Goal: Transaction & Acquisition: Purchase product/service

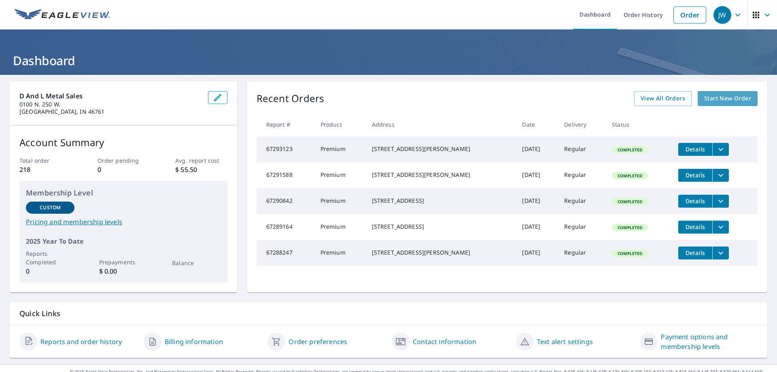
click at [711, 94] on span "Start New Order" at bounding box center [728, 99] width 47 height 10
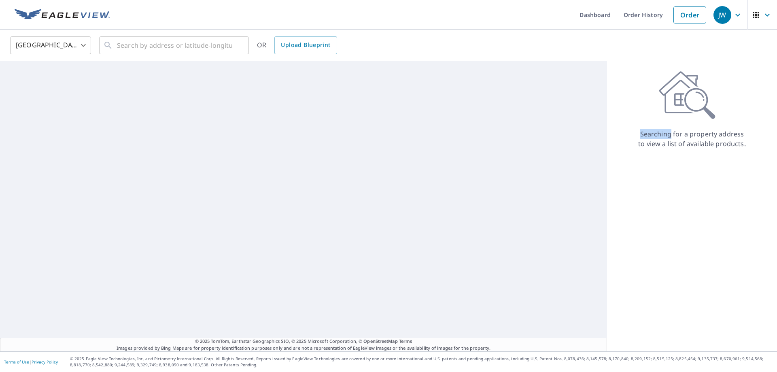
click at [711, 94] on div "Searching for a property address to view a list of available products." at bounding box center [692, 110] width 170 height 78
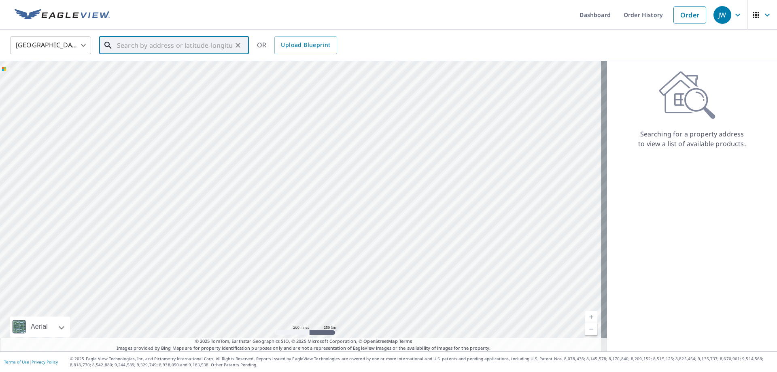
click at [121, 47] on input "text" at bounding box center [174, 45] width 115 height 23
click at [154, 79] on p "[GEOGRAPHIC_DATA], IN 46755" at bounding box center [178, 78] width 127 height 8
type input "1429 [GEOGRAPHIC_DATA], IN 46755"
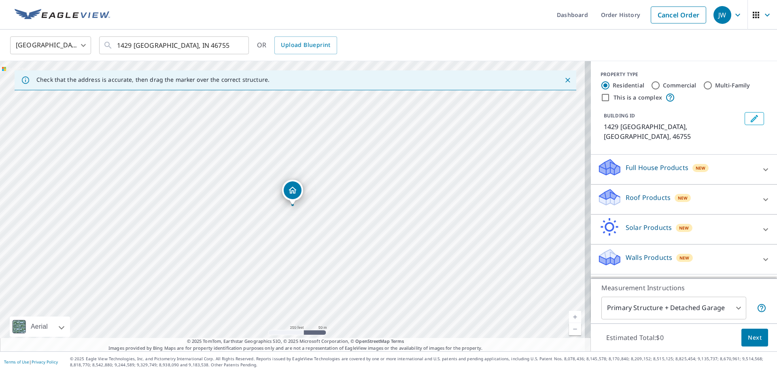
click at [564, 82] on icon "Close" at bounding box center [568, 80] width 8 height 8
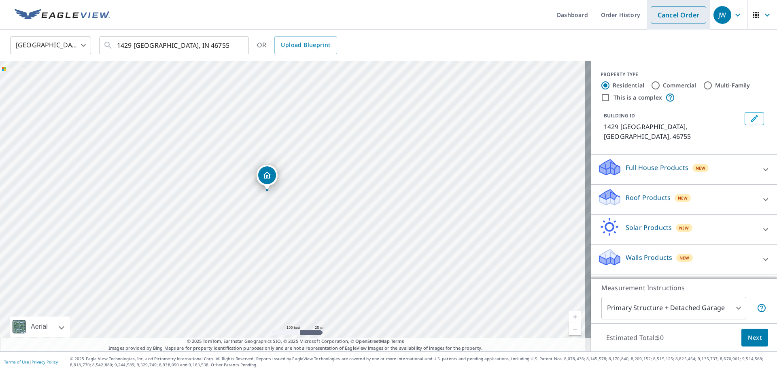
click at [676, 13] on link "Cancel Order" at bounding box center [678, 14] width 55 height 17
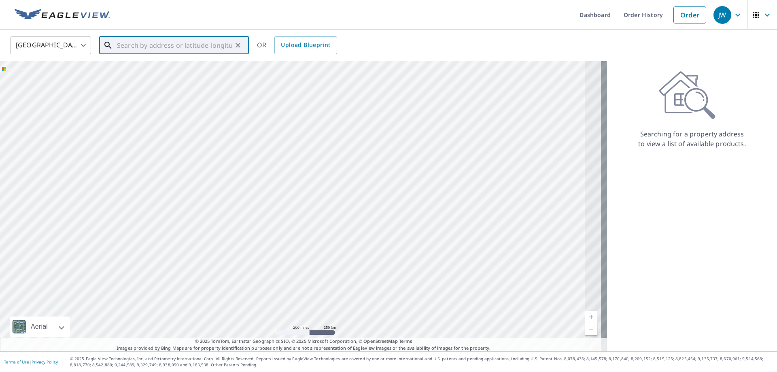
click at [119, 47] on input "text" at bounding box center [174, 45] width 115 height 23
click at [133, 81] on li "[STREET_ADDRESS]" at bounding box center [174, 73] width 150 height 28
type input "[STREET_ADDRESS]"
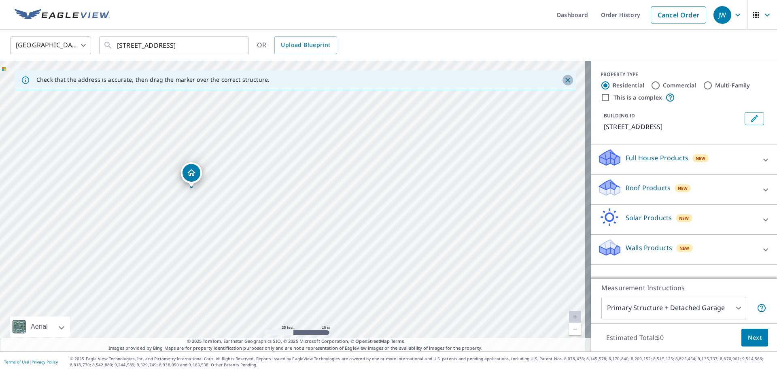
click at [564, 81] on icon "Close" at bounding box center [568, 80] width 8 height 8
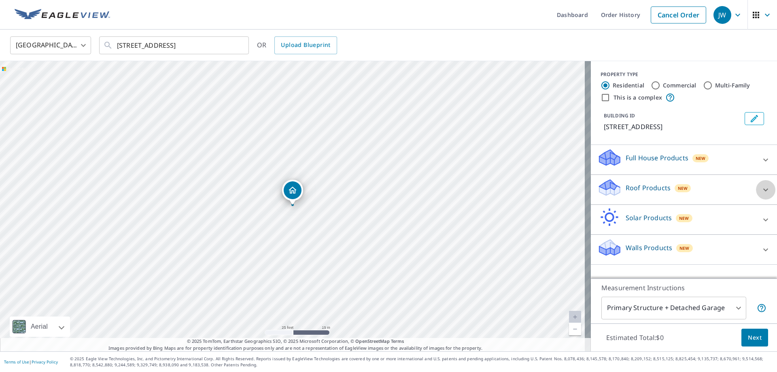
click at [761, 191] on icon at bounding box center [766, 190] width 10 height 10
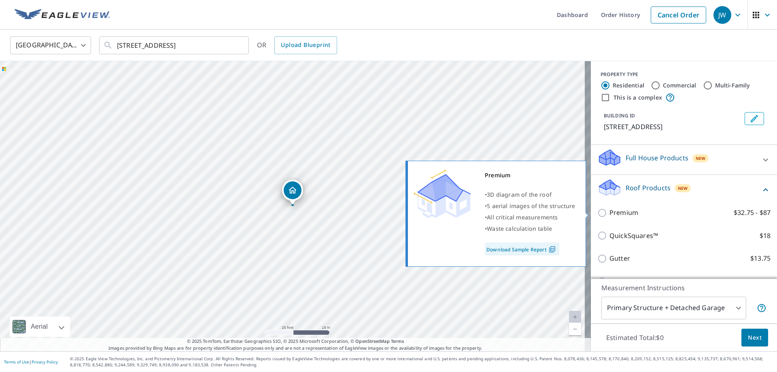
click at [598, 213] on input "Premium $32.75 - $87" at bounding box center [604, 213] width 12 height 10
checkbox input "true"
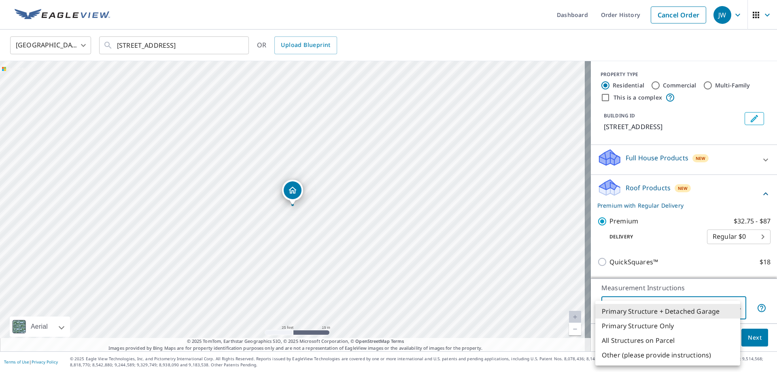
click at [735, 307] on body "JW JW Dashboard Order History Cancel Order [GEOGRAPHIC_DATA] [GEOGRAPHIC_DATA] …" at bounding box center [388, 186] width 777 height 372
click at [674, 326] on li "Primary Structure Only" at bounding box center [668, 326] width 145 height 15
type input "2"
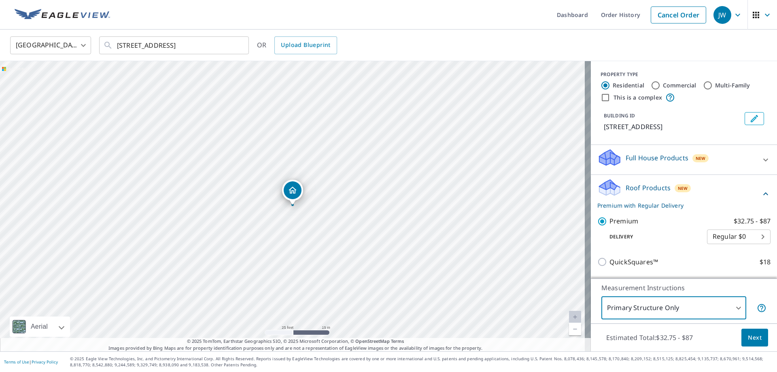
click at [748, 341] on span "Next" at bounding box center [755, 338] width 14 height 10
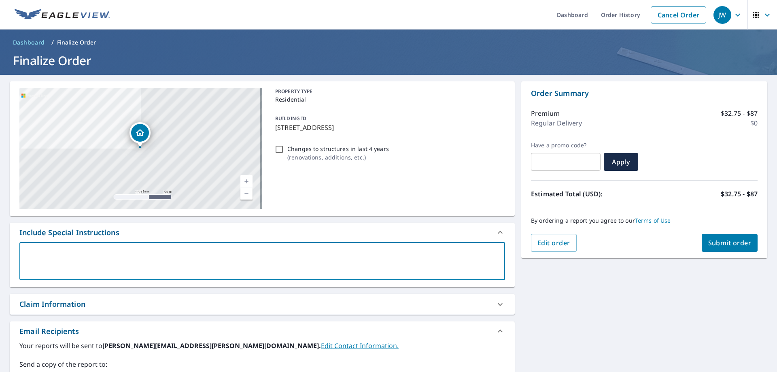
click at [32, 250] on textarea at bounding box center [262, 261] width 475 height 23
type textarea "N"
type textarea "x"
type textarea "Ne"
type textarea "x"
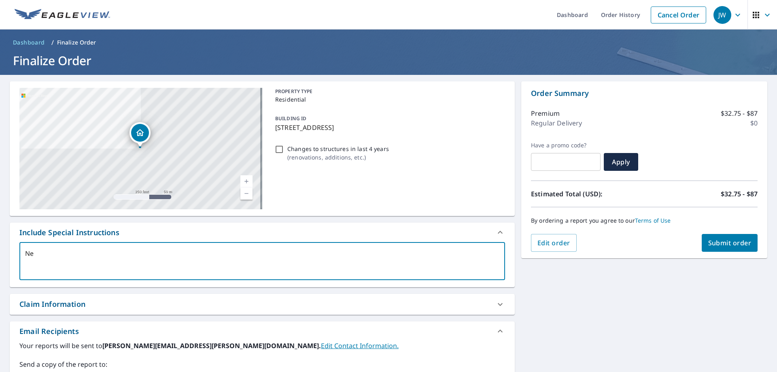
type textarea "Nee"
type textarea "x"
type textarea "Need"
type textarea "x"
type textarea "Need"
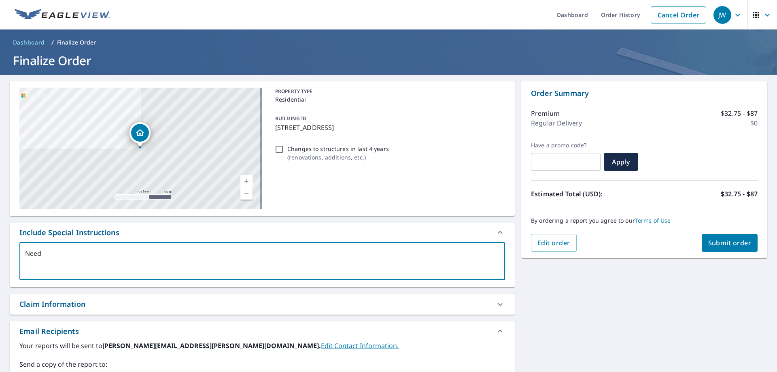
type textarea "x"
type textarea "Need h"
type textarea "x"
type textarea "Need ho"
type textarea "x"
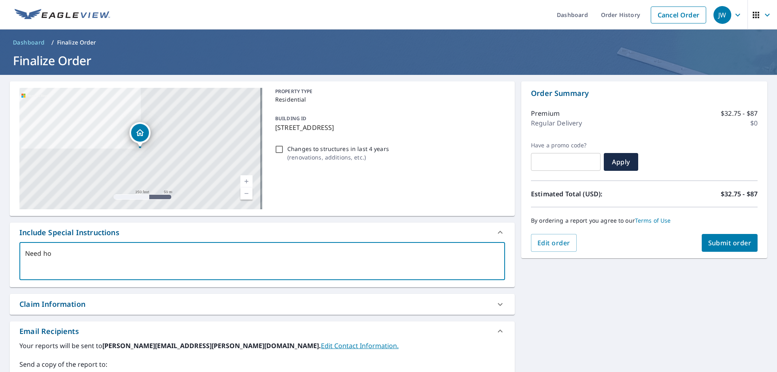
type textarea "Need hou"
type textarea "x"
type textarea "Need hous"
type textarea "x"
type textarea "Need house"
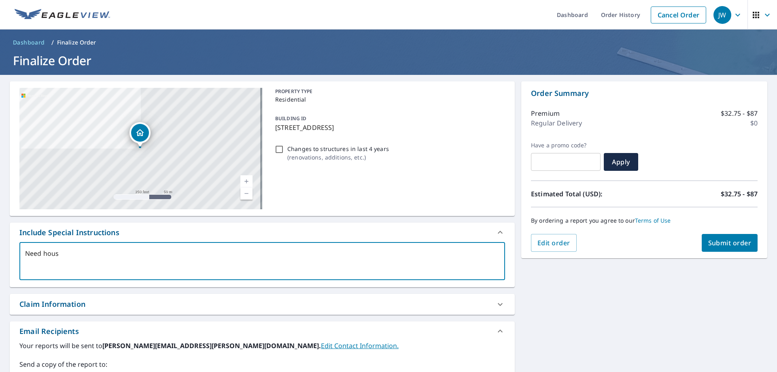
type textarea "x"
type textarea "Need house"
type textarea "x"
type textarea "Need house w"
type textarea "x"
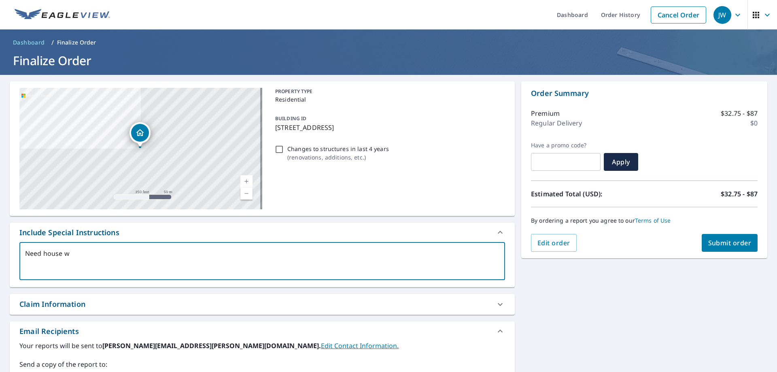
type textarea "Need house wh"
type textarea "x"
type textarea "Need house whe"
type textarea "x"
type textarea "Need house wher"
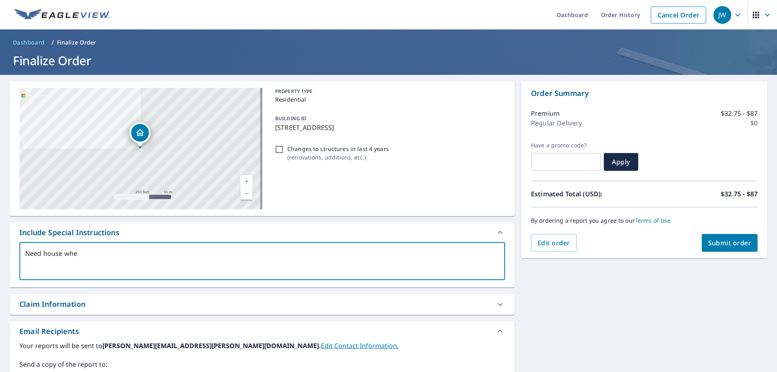
type textarea "x"
type textarea "Need house where"
type textarea "x"
type textarea "Need house where"
type textarea "x"
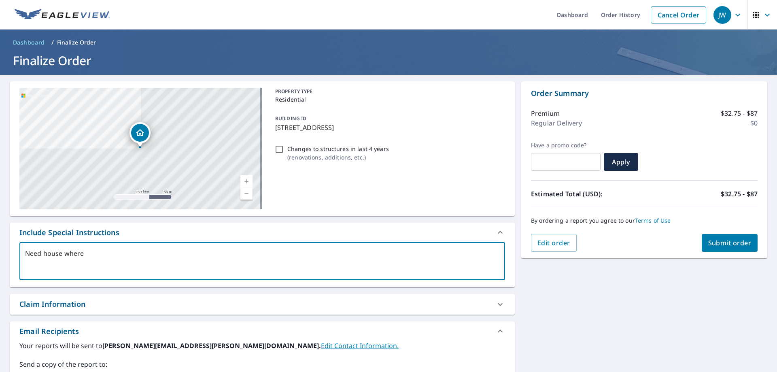
type textarea "Need house where p"
type textarea "x"
type textarea "Need house where [PERSON_NAME]"
type textarea "x"
type textarea "Need house where poi"
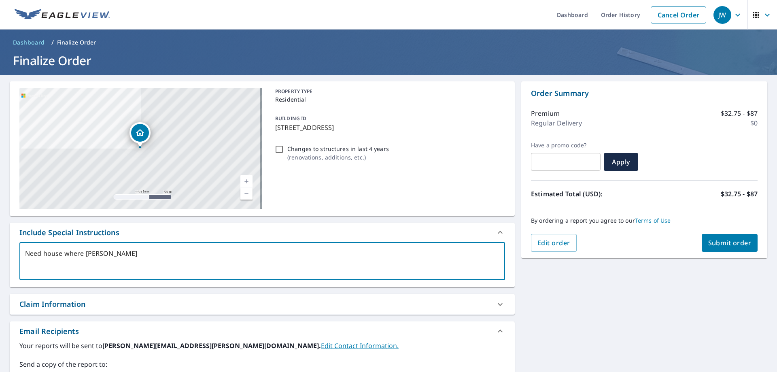
type textarea "x"
type textarea "Need house where poin"
type textarea "x"
type textarea "Need house where point"
type textarea "x"
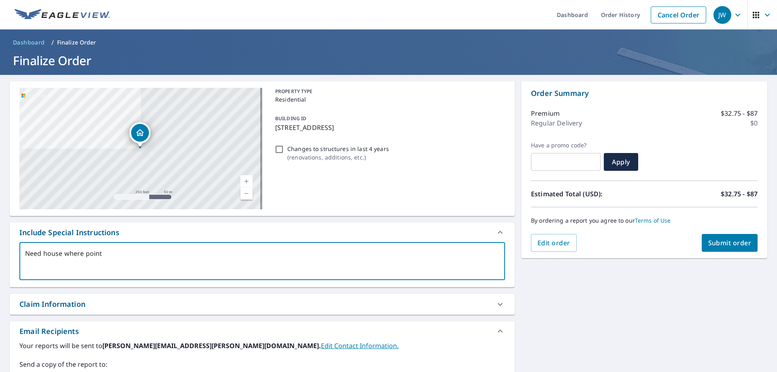
type textarea "Need house where pointe"
type textarea "x"
type textarea "Need house where pointer"
type textarea "x"
type textarea "Need house where pointer"
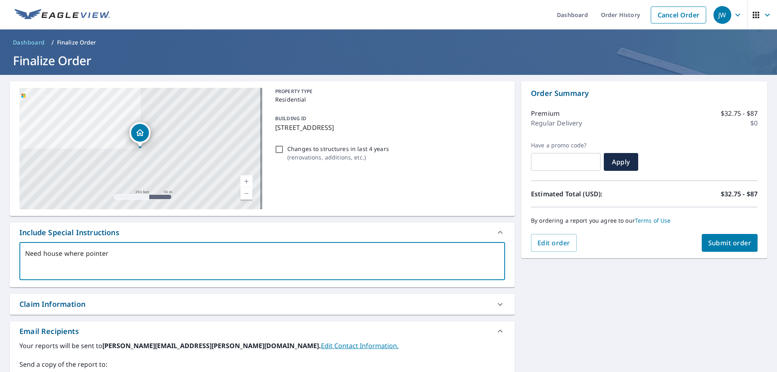
type textarea "x"
type textarea "Need house where pointer i"
type textarea "x"
type textarea "Need house where pointer is"
type textarea "x"
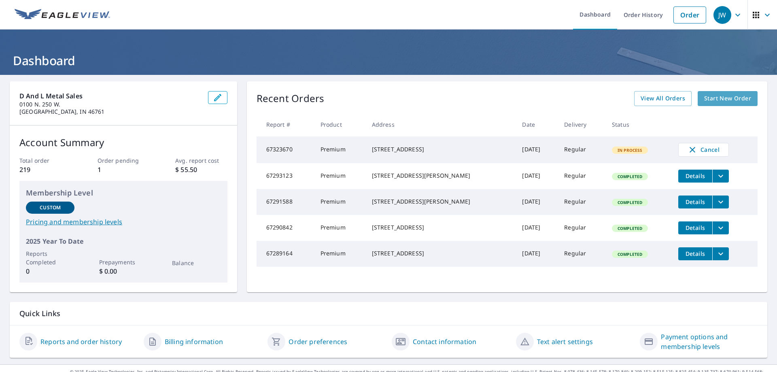
click at [729, 102] on span "Start New Order" at bounding box center [728, 99] width 47 height 10
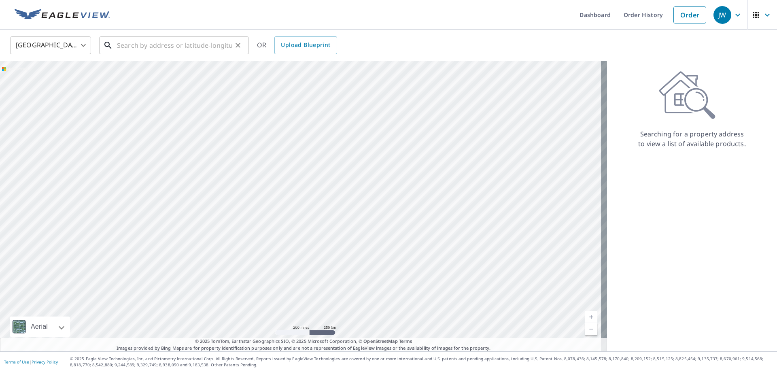
click at [130, 44] on input "text" at bounding box center [174, 45] width 115 height 23
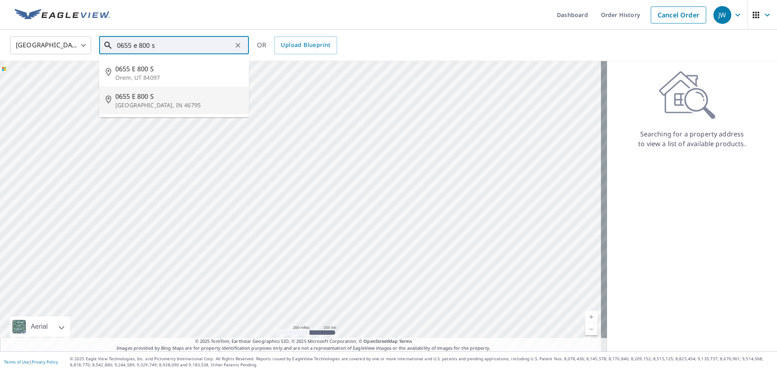
click at [132, 102] on p "Wolcottville, IN 46795" at bounding box center [178, 105] width 127 height 8
type input "0655 E 800 S Wolcottville, IN 46795"
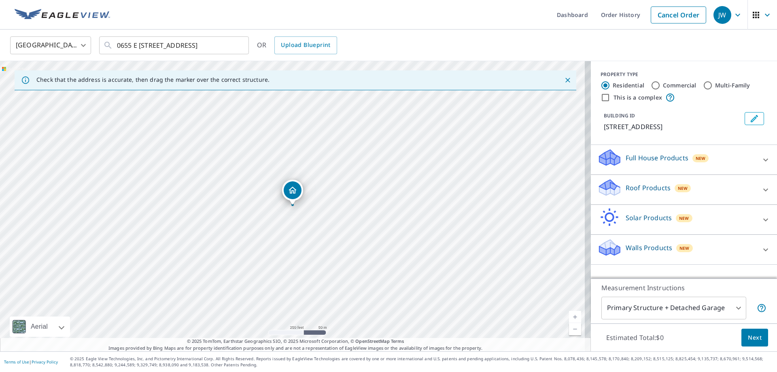
click at [564, 80] on icon "Close" at bounding box center [568, 80] width 8 height 8
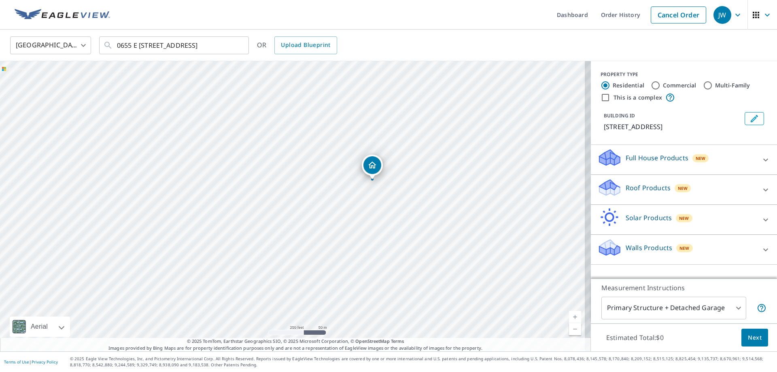
drag, startPoint x: 293, startPoint y: 187, endPoint x: 373, endPoint y: 159, distance: 84.5
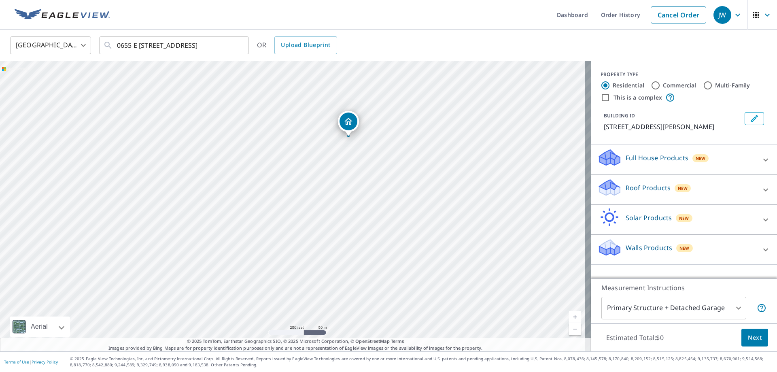
drag, startPoint x: 269, startPoint y: 281, endPoint x: 320, endPoint y: 219, distance: 80.9
click at [320, 219] on div "685 County Line Rd Johnson, IN 46795" at bounding box center [295, 206] width 591 height 290
drag, startPoint x: 317, startPoint y: 177, endPoint x: 311, endPoint y: 232, distance: 55.0
click at [311, 232] on div "685 County Line Rd Johnson, IN 46795" at bounding box center [295, 206] width 591 height 290
drag, startPoint x: 271, startPoint y: 149, endPoint x: 279, endPoint y: 219, distance: 69.7
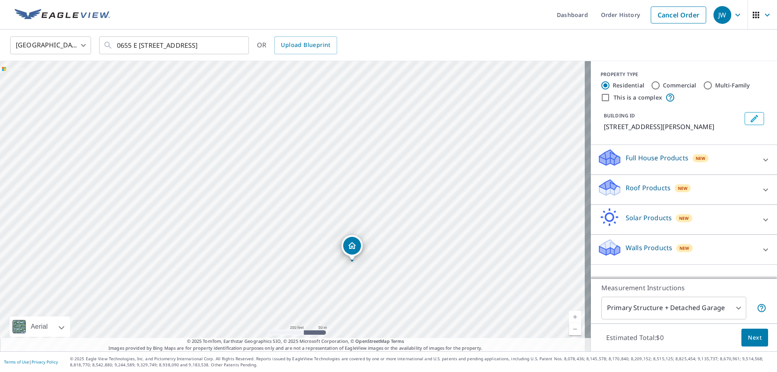
click at [279, 219] on div "685 County Line Rd Johnson, IN 46795" at bounding box center [295, 206] width 591 height 290
drag, startPoint x: 232, startPoint y: 150, endPoint x: 253, endPoint y: 223, distance: 76.0
click at [253, 223] on div "685 County Line Rd Johnson, IN 46795" at bounding box center [295, 206] width 591 height 290
drag, startPoint x: 226, startPoint y: 143, endPoint x: 260, endPoint y: 204, distance: 69.5
click at [260, 204] on div "685 County Line Rd Johnson, IN 46795" at bounding box center [295, 206] width 591 height 290
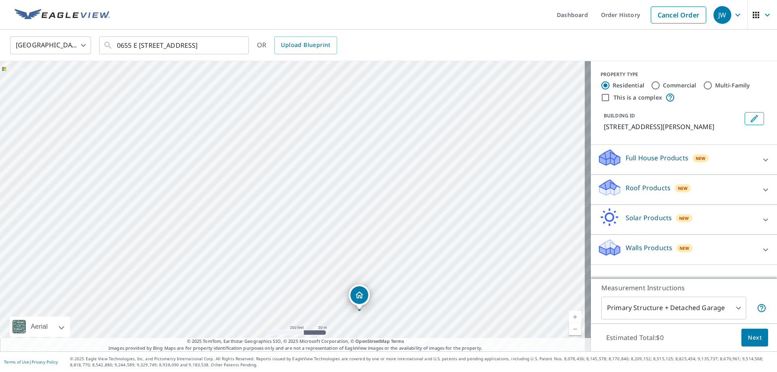
drag, startPoint x: 261, startPoint y: 320, endPoint x: 281, endPoint y: 238, distance: 85.1
click at [281, 238] on div "685 County Line Rd Johnson, IN 46795" at bounding box center [295, 206] width 591 height 290
drag, startPoint x: 274, startPoint y: 257, endPoint x: 281, endPoint y: 301, distance: 44.7
click at [281, 301] on div "685 County Line Rd Johnson, IN 46795" at bounding box center [295, 206] width 591 height 290
drag, startPoint x: 153, startPoint y: 223, endPoint x: 253, endPoint y: 232, distance: 100.4
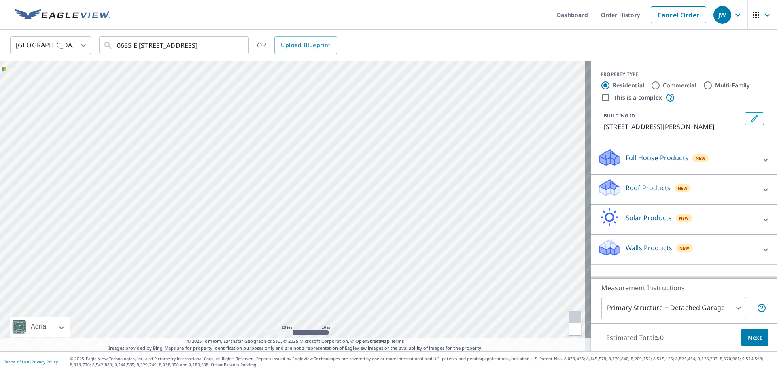
click at [253, 232] on div "685 County Line Rd Johnson, IN 46795" at bounding box center [295, 206] width 591 height 290
drag, startPoint x: 326, startPoint y: 283, endPoint x: 301, endPoint y: 287, distance: 25.0
click at [298, 286] on div "685 County Line Rd Johnson, IN 46795" at bounding box center [295, 206] width 591 height 290
drag, startPoint x: 298, startPoint y: 196, endPoint x: 370, endPoint y: 316, distance: 139.9
click at [371, 324] on div "685 County Line Rd Johnson, IN 46795" at bounding box center [295, 206] width 591 height 290
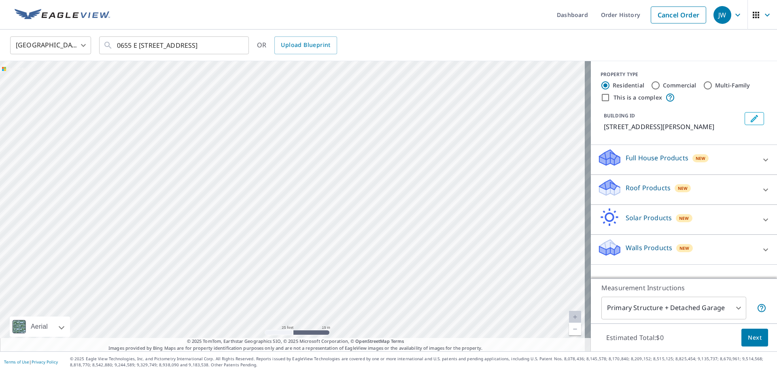
drag, startPoint x: 308, startPoint y: 209, endPoint x: 317, endPoint y: 300, distance: 91.5
click at [317, 300] on div "685 County Line Rd Johnson, IN 46795" at bounding box center [295, 206] width 591 height 290
drag, startPoint x: 324, startPoint y: 310, endPoint x: 307, endPoint y: 271, distance: 42.3
click at [307, 271] on div "685 County Line Rd Johnson, IN 46795" at bounding box center [295, 206] width 591 height 290
drag, startPoint x: 328, startPoint y: 302, endPoint x: 352, endPoint y: 341, distance: 45.3
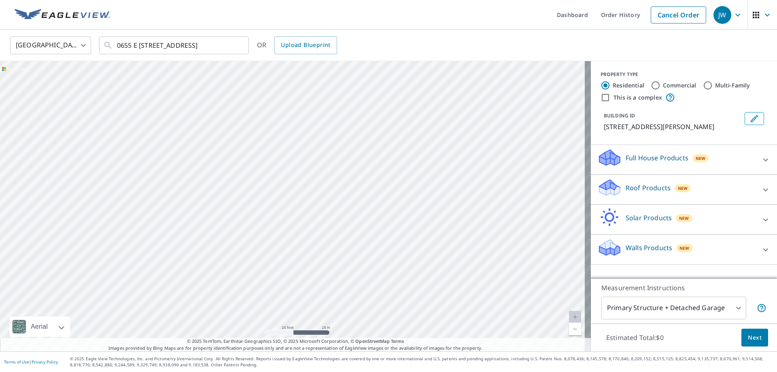
click at [339, 328] on div "685 County Line Rd Johnson, IN 46795" at bounding box center [295, 206] width 591 height 290
drag, startPoint x: 390, startPoint y: 320, endPoint x: 388, endPoint y: 257, distance: 63.2
click at [390, 254] on div "685 County Line Rd Johnson, IN 46795" at bounding box center [295, 206] width 591 height 290
drag, startPoint x: 385, startPoint y: 268, endPoint x: 385, endPoint y: 230, distance: 38.1
click at [385, 230] on div "685 County Line Rd Johnson, IN 46795" at bounding box center [295, 206] width 591 height 290
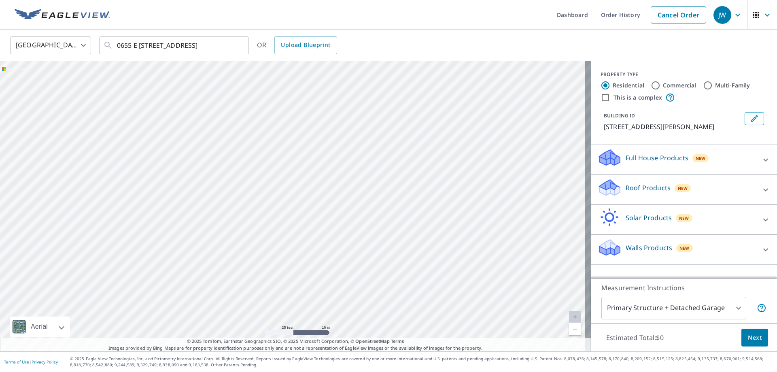
drag, startPoint x: 511, startPoint y: 264, endPoint x: 485, endPoint y: 255, distance: 27.3
click at [486, 255] on div "685 County Line Rd Johnson, IN 46795" at bounding box center [295, 206] width 591 height 290
drag, startPoint x: 467, startPoint y: 145, endPoint x: 537, endPoint y: 213, distance: 97.6
click at [537, 213] on div "685 County Line Rd Johnson, IN 46795" at bounding box center [295, 206] width 591 height 290
drag, startPoint x: 507, startPoint y: 220, endPoint x: 439, endPoint y: 204, distance: 69.1
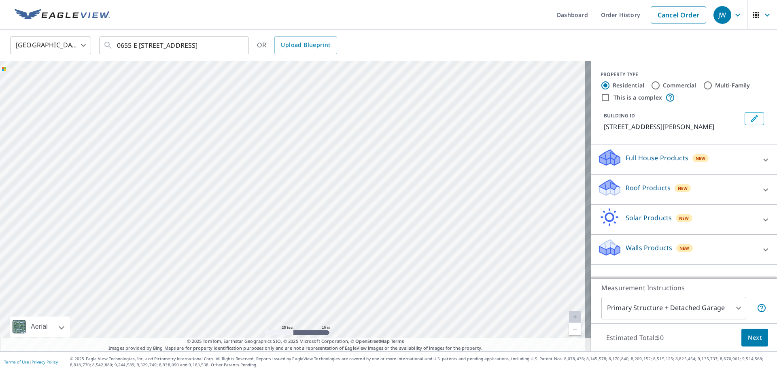
click at [439, 204] on div "685 County Line Rd Johnson, IN 46795" at bounding box center [295, 206] width 591 height 290
drag, startPoint x: 364, startPoint y: 179, endPoint x: 416, endPoint y: 243, distance: 82.5
click at [416, 243] on div "685 County Line Rd Johnson, IN 46795" at bounding box center [295, 206] width 591 height 290
drag, startPoint x: 411, startPoint y: 262, endPoint x: 410, endPoint y: 228, distance: 34.0
click at [410, 228] on div "685 County Line Rd Johnson, IN 46795" at bounding box center [295, 206] width 591 height 290
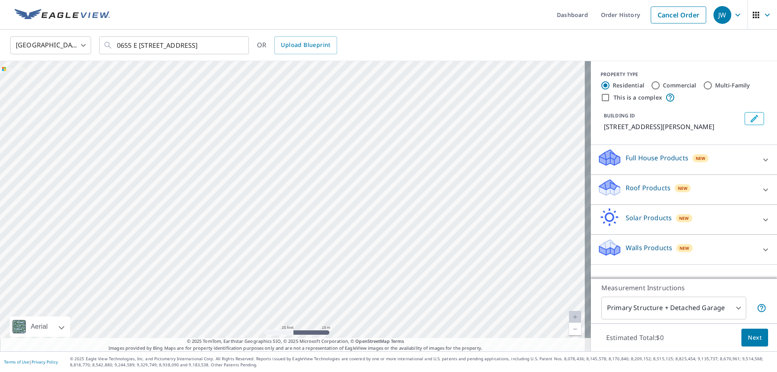
drag, startPoint x: 394, startPoint y: 169, endPoint x: 494, endPoint y: 177, distance: 100.8
click at [494, 177] on div "685 County Line Rd Johnson, IN 46795" at bounding box center [295, 206] width 591 height 290
drag, startPoint x: 98, startPoint y: 329, endPoint x: 166, endPoint y: 298, distance: 75.6
click at [168, 300] on div "685 County Line Rd Johnson, IN 46795" at bounding box center [295, 206] width 591 height 290
drag, startPoint x: 183, startPoint y: 286, endPoint x: 245, endPoint y: 279, distance: 62.3
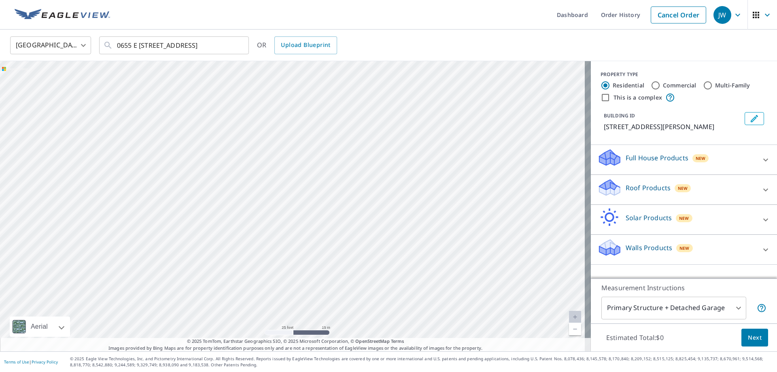
click at [254, 279] on div "685 County Line Rd Johnson, IN 46795" at bounding box center [295, 206] width 591 height 290
drag, startPoint x: 224, startPoint y: 292, endPoint x: 266, endPoint y: 227, distance: 76.7
click at [266, 229] on div "685 County Line Rd Johnson, IN 46795" at bounding box center [295, 206] width 591 height 290
drag, startPoint x: 302, startPoint y: 285, endPoint x: 366, endPoint y: 200, distance: 106.7
click at [361, 200] on div "685 County Line Rd Johnson, IN 46795" at bounding box center [295, 206] width 591 height 290
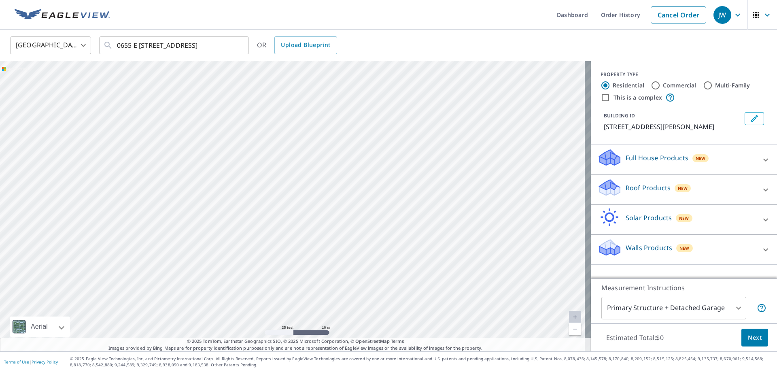
drag, startPoint x: 529, startPoint y: 189, endPoint x: 418, endPoint y: 193, distance: 111.4
click at [434, 193] on div "685 County Line Rd Johnson, IN 46795" at bounding box center [295, 206] width 591 height 290
drag, startPoint x: 430, startPoint y: 221, endPoint x: 401, endPoint y: 292, distance: 76.2
click at [402, 283] on div "685 County Line Rd Johnson, IN 46795" at bounding box center [295, 206] width 591 height 290
drag, startPoint x: 423, startPoint y: 224, endPoint x: 368, endPoint y: 306, distance: 99.3
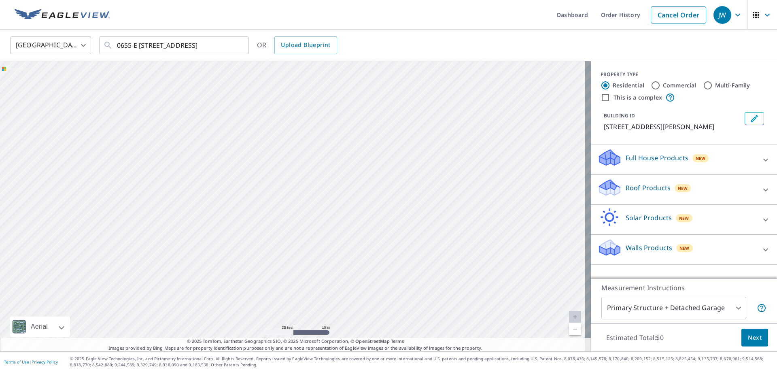
click at [365, 307] on div "685 County Line Rd Johnson, IN 46795" at bounding box center [295, 206] width 591 height 290
drag, startPoint x: 399, startPoint y: 235, endPoint x: 402, endPoint y: 211, distance: 24.0
click at [412, 220] on div "685 County Line Rd Johnson, IN 46795" at bounding box center [295, 206] width 591 height 290
drag, startPoint x: 526, startPoint y: 280, endPoint x: 361, endPoint y: 218, distance: 176.8
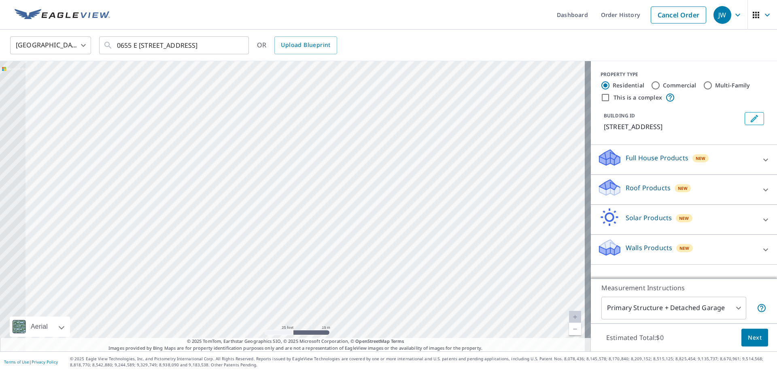
drag, startPoint x: 287, startPoint y: 200, endPoint x: 500, endPoint y: 191, distance: 213.6
click at [532, 206] on div "665 E 800 S Wolcottville, IN 46795" at bounding box center [295, 206] width 591 height 290
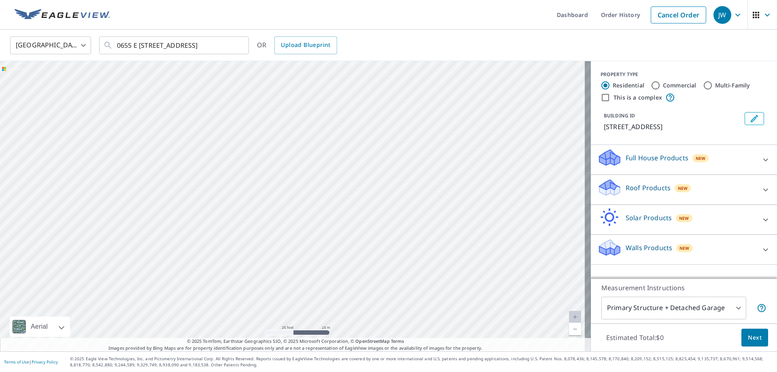
drag, startPoint x: 309, startPoint y: 197, endPoint x: 541, endPoint y: 213, distance: 232.1
click at [547, 213] on div "665 E 800 S Wolcottville, IN 46795" at bounding box center [295, 206] width 591 height 290
drag, startPoint x: 469, startPoint y: 184, endPoint x: 569, endPoint y: 238, distance: 114.0
click at [567, 235] on div "665 E 800 S Wolcottville, IN 46795" at bounding box center [295, 206] width 591 height 290
drag, startPoint x: 440, startPoint y: 251, endPoint x: 488, endPoint y: 294, distance: 65.1
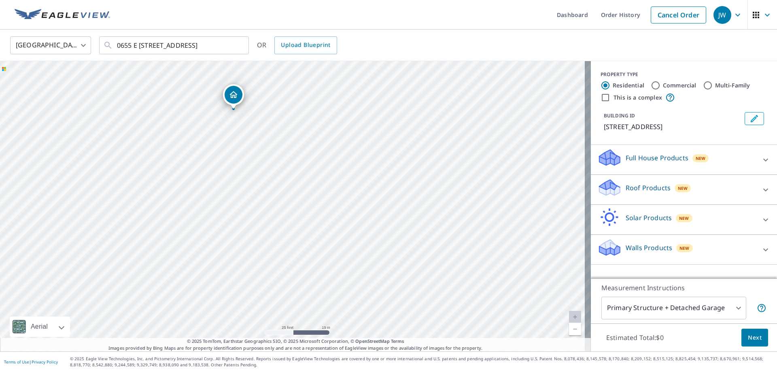
click at [451, 288] on div "665 E 800 S Wolcottville, IN 46795" at bounding box center [295, 206] width 591 height 290
drag, startPoint x: 338, startPoint y: 215, endPoint x: 415, endPoint y: 294, distance: 110.0
click at [417, 296] on div "665 E 800 S Wolcottville, IN 46795" at bounding box center [295, 206] width 591 height 290
drag, startPoint x: 422, startPoint y: 305, endPoint x: 439, endPoint y: 300, distance: 18.6
click at [439, 300] on div "665 E 800 S Wolcottville, IN 46795" at bounding box center [295, 206] width 591 height 290
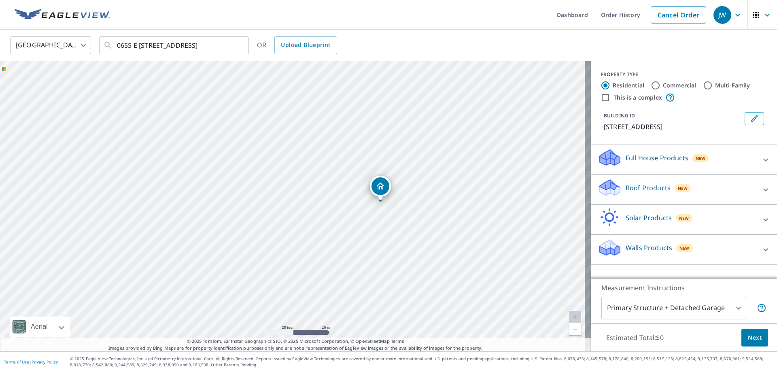
drag, startPoint x: 368, startPoint y: 199, endPoint x: 377, endPoint y: 177, distance: 23.1
drag, startPoint x: 293, startPoint y: 190, endPoint x: 286, endPoint y: 192, distance: 7.2
click at [732, 307] on body "JW JW Dashboard Order History Cancel Order JW United States US ​ 0655 E 800 S W…" at bounding box center [388, 186] width 777 height 372
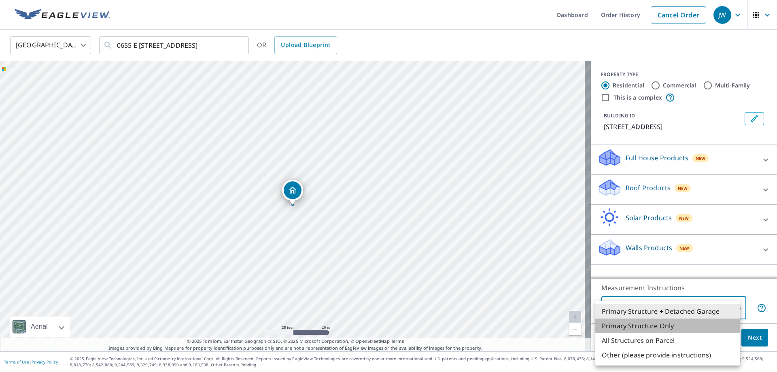
click at [668, 328] on li "Primary Structure Only" at bounding box center [668, 326] width 145 height 15
type input "2"
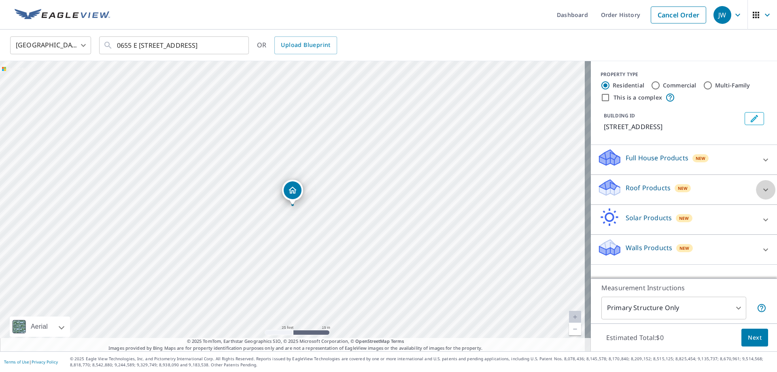
click at [761, 188] on icon at bounding box center [766, 190] width 10 height 10
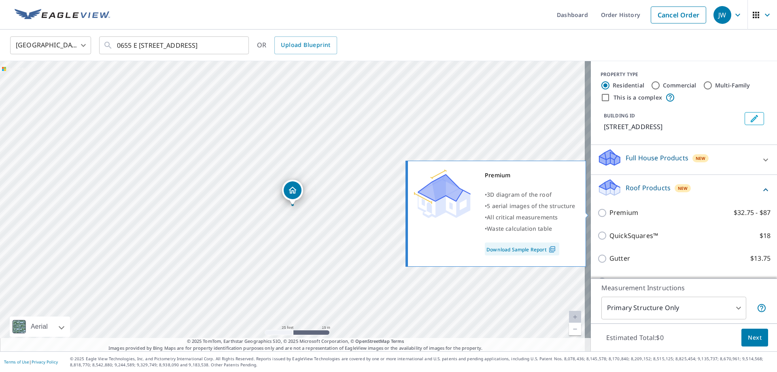
click at [599, 213] on input "Premium $32.75 - $87" at bounding box center [604, 213] width 12 height 10
checkbox input "true"
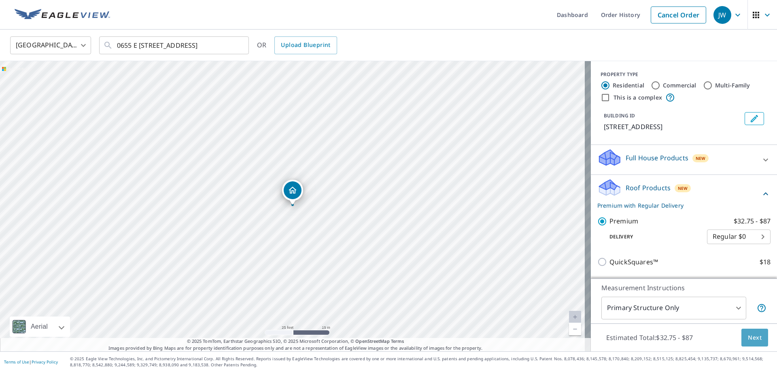
click at [755, 339] on span "Next" at bounding box center [755, 338] width 14 height 10
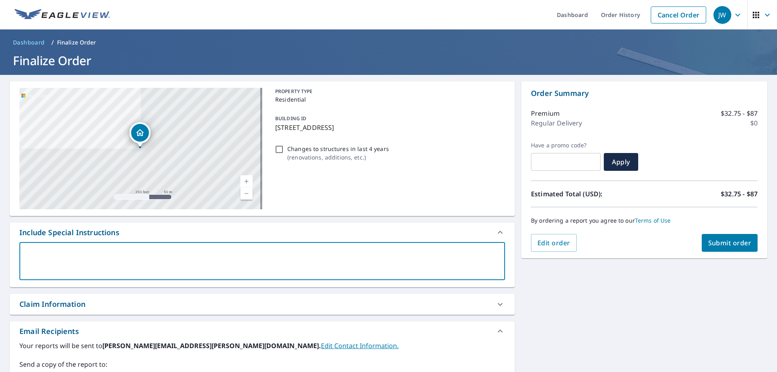
click at [37, 251] on textarea at bounding box center [262, 261] width 475 height 23
type textarea "N"
type textarea "x"
type textarea "Ne"
type textarea "x"
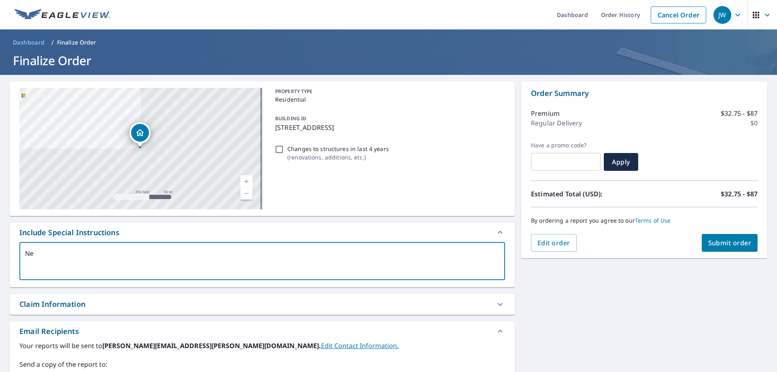
type textarea "Nee"
type textarea "x"
type textarea "Need"
type textarea "x"
type textarea "Need"
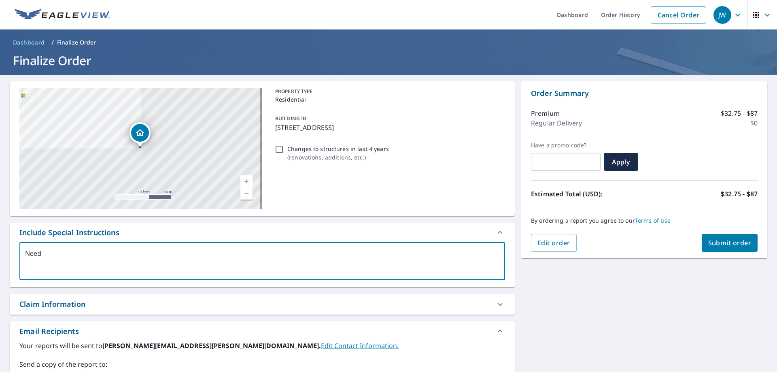
type textarea "x"
type textarea "Need"
type textarea "x"
type textarea "Need"
type textarea "x"
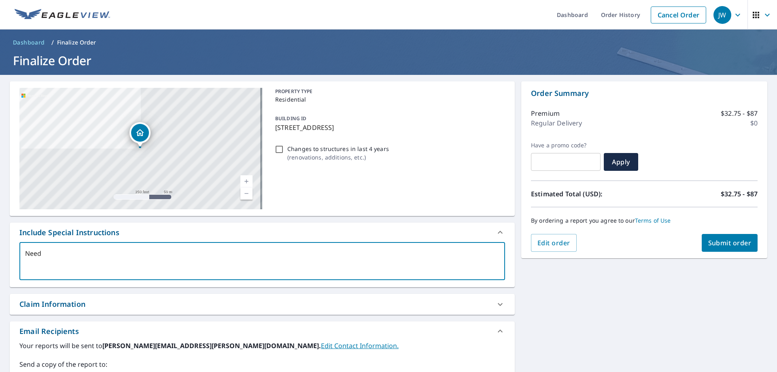
type textarea "Need"
type textarea "x"
type textarea "Need"
type textarea "x"
type textarea "Need W"
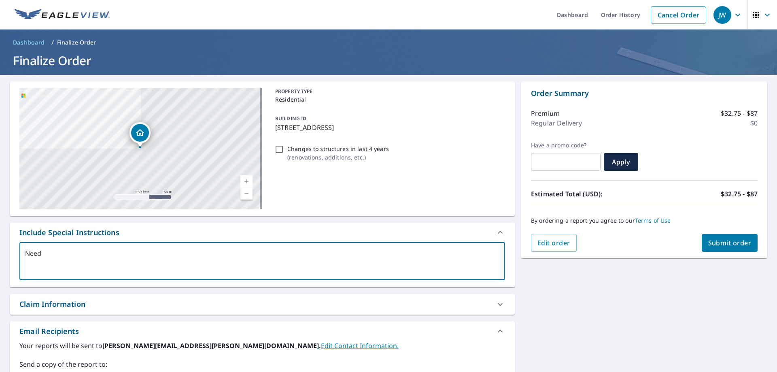
type textarea "x"
type textarea "Need Wh"
type textarea "x"
type textarea "Need Whe"
type textarea "x"
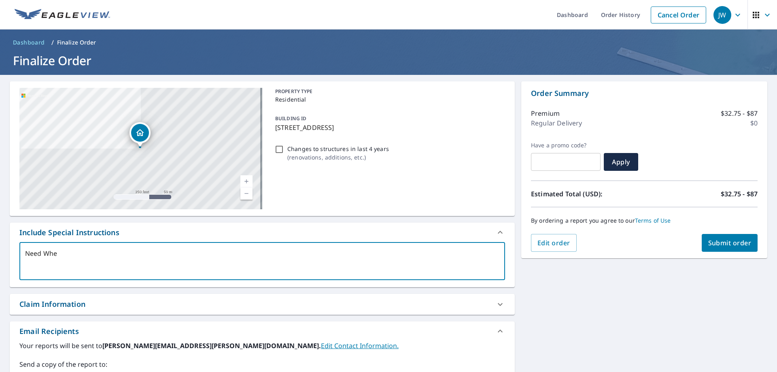
type textarea "Need Wher"
type textarea "x"
type textarea "Need Where"
type textarea "x"
type textarea "Need Wher"
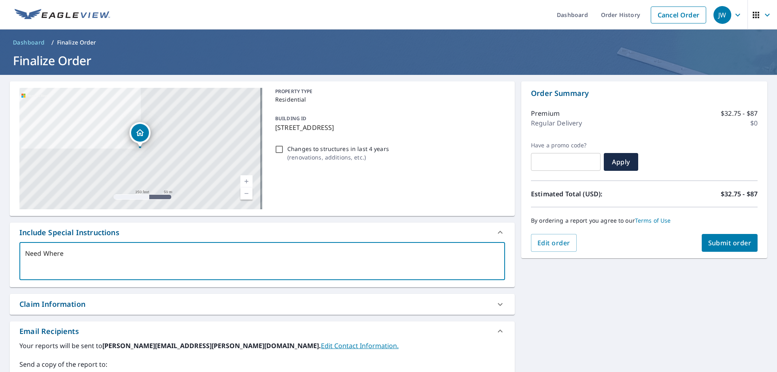
type textarea "x"
type textarea "Need Whe"
type textarea "x"
type textarea "Need Wh"
type textarea "x"
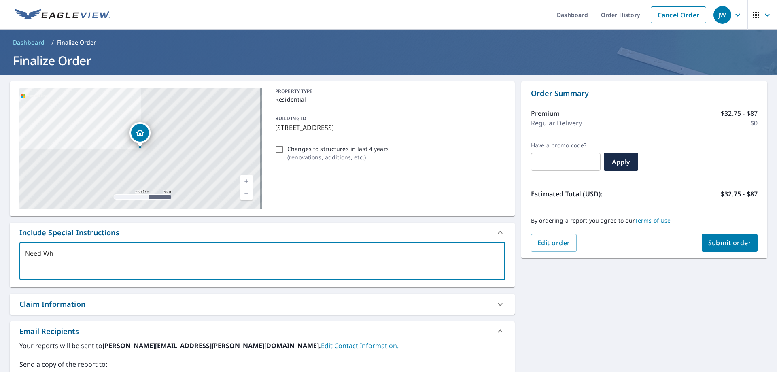
type textarea "Need W"
type textarea "x"
type textarea "Need"
type textarea "x"
type textarea "Need b"
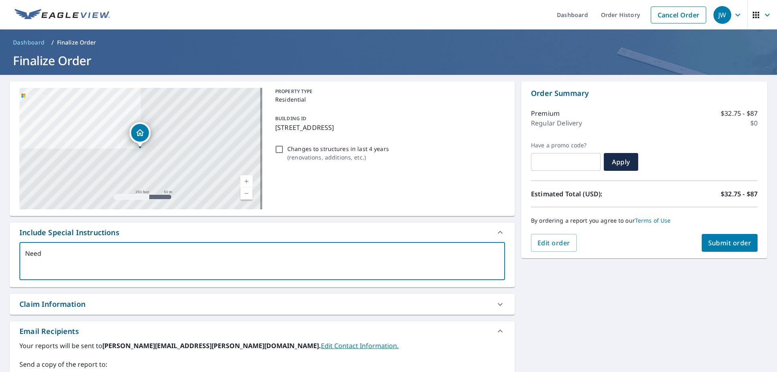
type textarea "x"
type textarea "Need bu"
type textarea "x"
type textarea "Need bui"
type textarea "x"
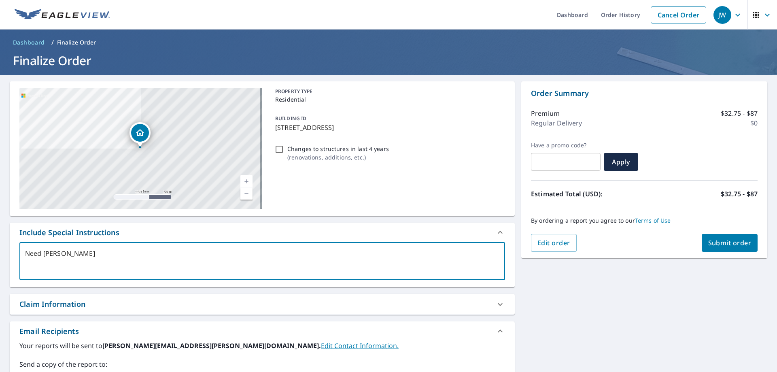
type textarea "Need buil"
type textarea "x"
type textarea "Need build"
type textarea "x"
type textarea "Need buildi"
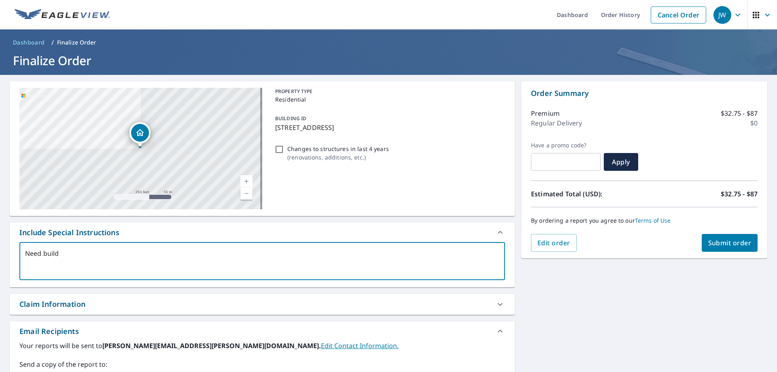
type textarea "x"
type textarea "Need buildin"
type textarea "x"
type textarea "Need building"
type textarea "x"
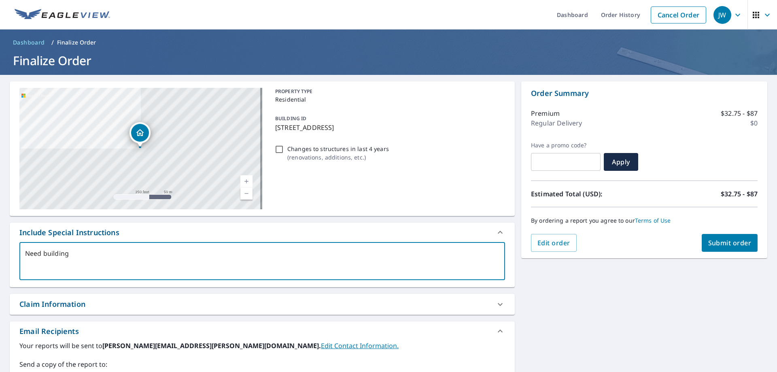
type textarea "Need building"
type textarea "x"
type textarea "Need building w"
type textarea "x"
type textarea "Need building wh"
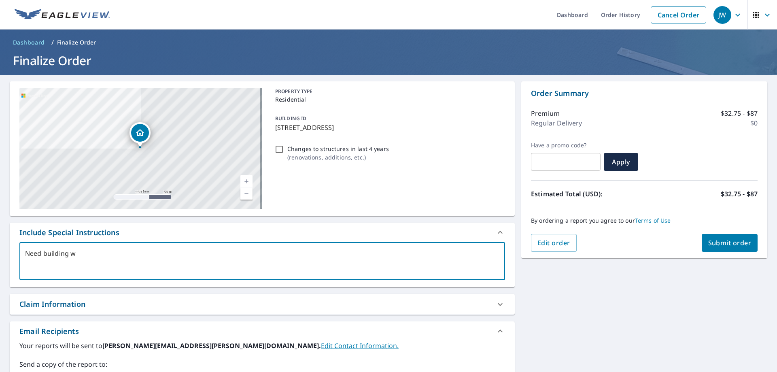
type textarea "x"
type textarea "Need building whe"
type textarea "x"
type textarea "Need building wher"
type textarea "x"
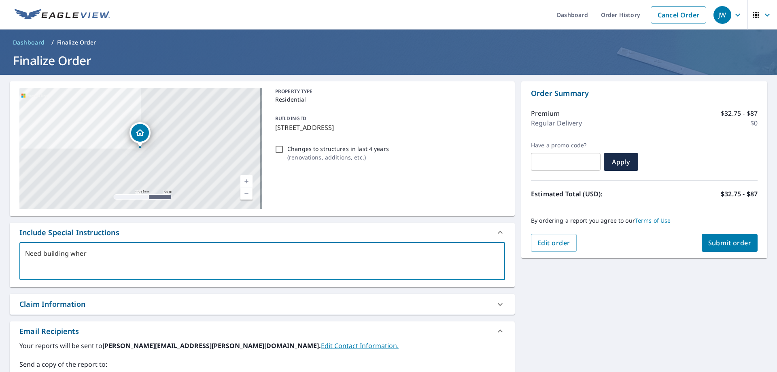
type textarea "Need building where"
type textarea "x"
type textarea "Need building where"
type textarea "x"
type textarea "Need building where i"
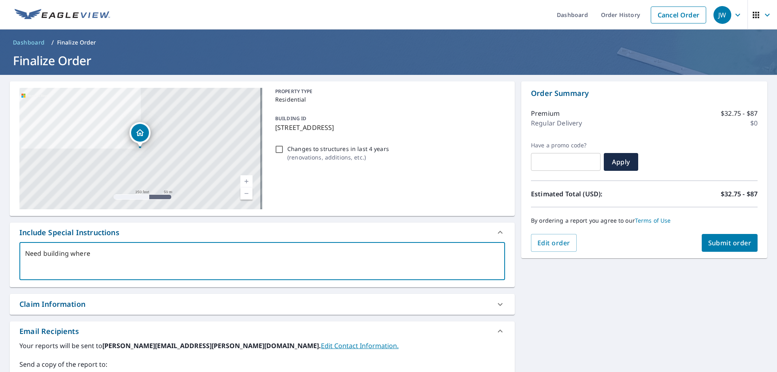
type textarea "x"
type textarea "Need building where i"
type textarea "x"
type textarea "Need building where i h"
type textarea "x"
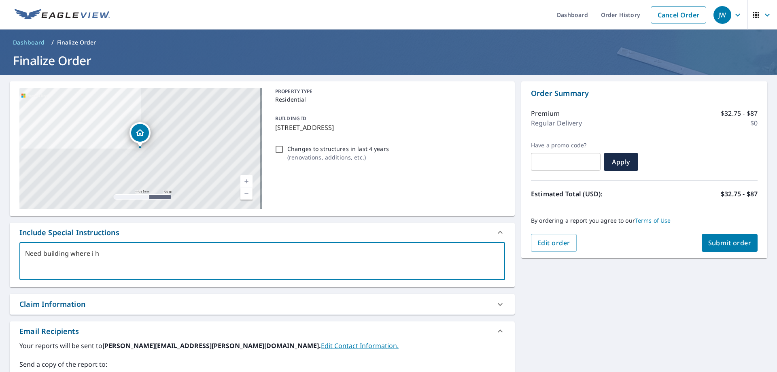
type textarea "Need building where i ha"
type textarea "x"
type textarea "Need building where i hav"
type textarea "x"
type textarea "Need building where i have"
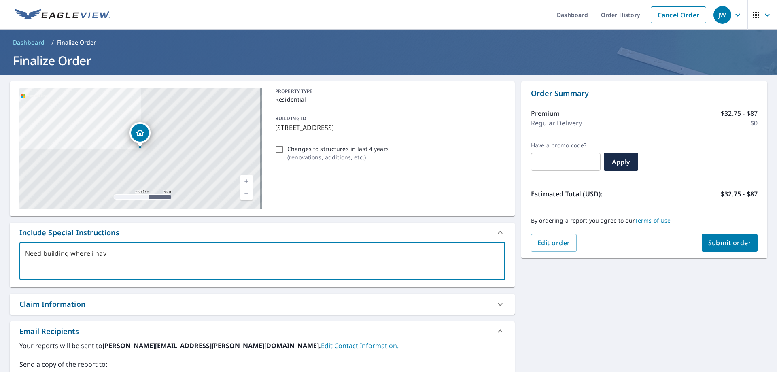
type textarea "x"
type textarea "Need building where i have"
type textarea "x"
type textarea "Need building where i have p"
type textarea "x"
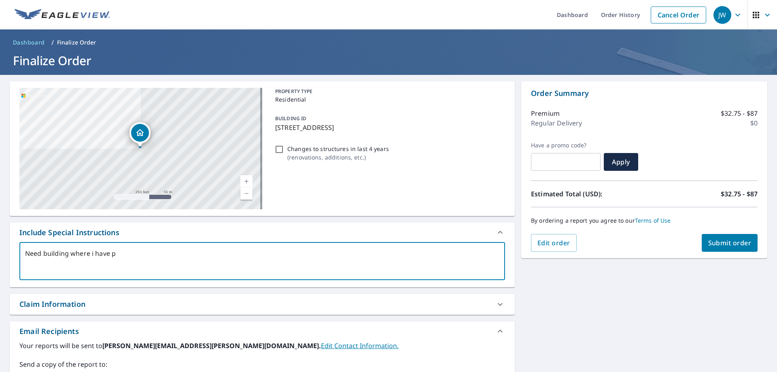
type textarea "Need building where i have po"
type textarea "x"
type textarea "Need building where i have poi"
type textarea "x"
type textarea "Need building where i have poin"
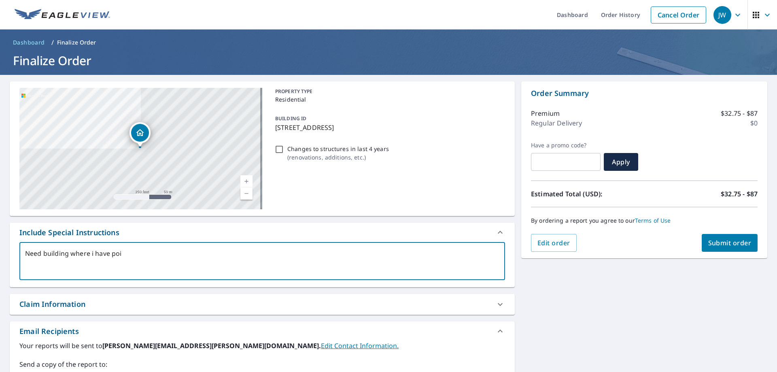
type textarea "x"
type textarea "Need building where i have point"
type textarea "x"
type textarea "Need building where i have pointe"
type textarea "x"
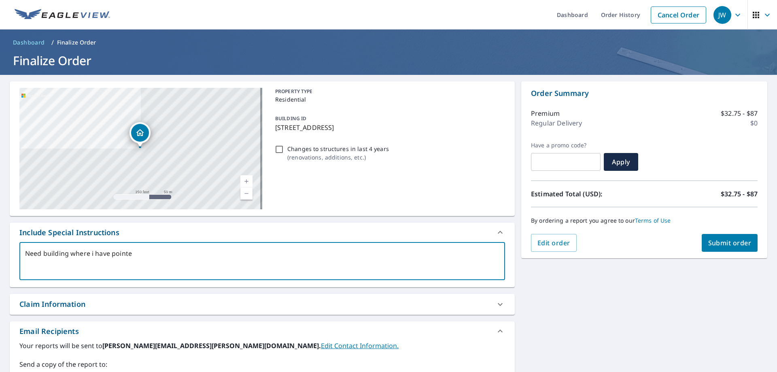
type textarea "Need building where i have pointer"
type textarea "x"
type textarea "Need building where i have pointer."
type textarea "x"
type textarea "Need building where i have pointer."
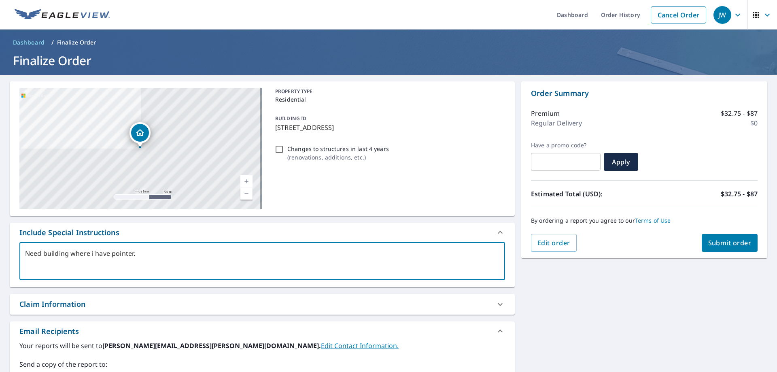
type textarea "x"
type textarea "Need building where i have pointer. H"
type textarea "x"
type textarea "Need building where i have pointer."
type textarea "x"
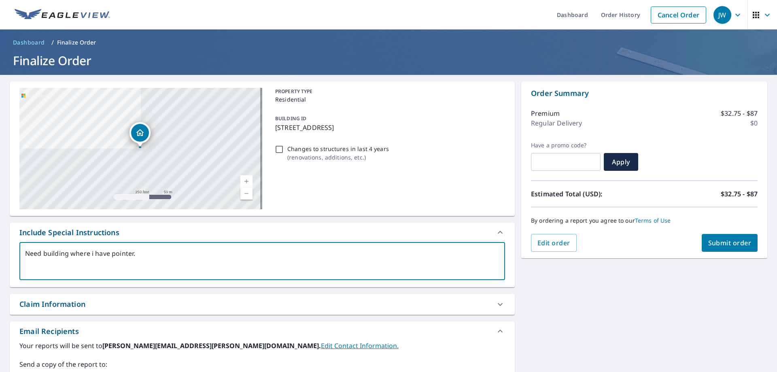
type textarea "Need building where i have pointer. \"
type textarea "x"
type textarea "Need building where i have pointer. \J"
type textarea "x"
type textarea "Need building where i have pointer. \Ju"
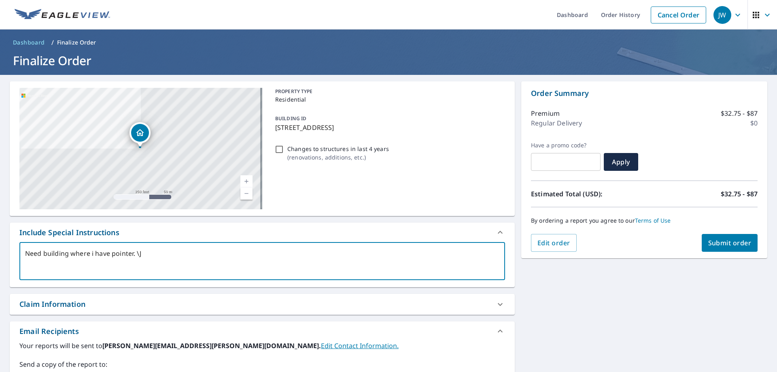
type textarea "x"
type textarea "Need building where i have pointer. \Jus"
type textarea "x"
type textarea "Need building where i have pointer. \Just"
type textarea "x"
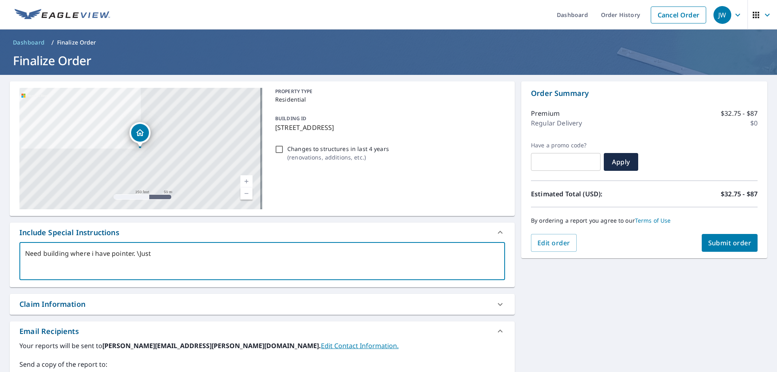
type textarea "Need building where i have pointer. \Just"
type textarea "x"
type textarea "Need building where i have pointer. \Just o"
type textarea "x"
type textarea "Need building where i have pointer. \Just on"
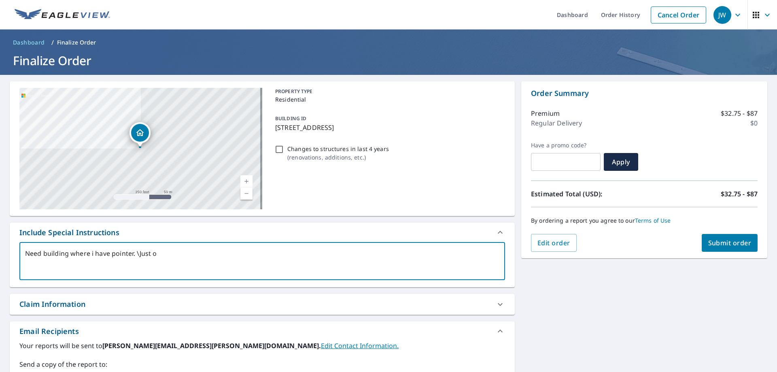
type textarea "x"
type textarea "Need building where i have pointer. \Just one"
type textarea "x"
type textarea "Need building where i have pointer. \Just one"
type textarea "x"
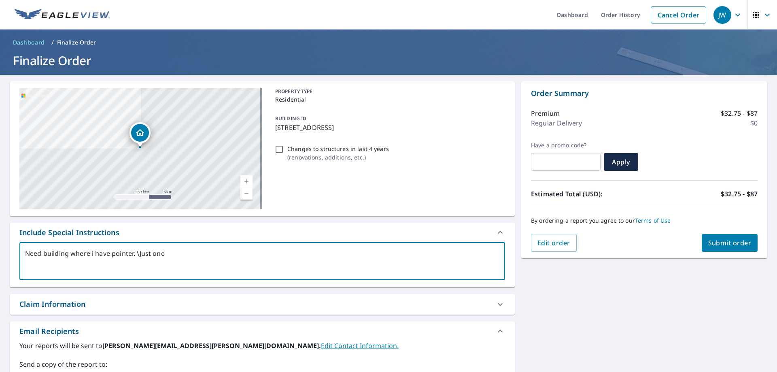
type textarea "Need building where i have pointer. \Just one b"
type textarea "x"
type textarea "Need building where i have pointer. \Just one bu"
type textarea "x"
type textarea "Need building where i have pointer. \Just one bui"
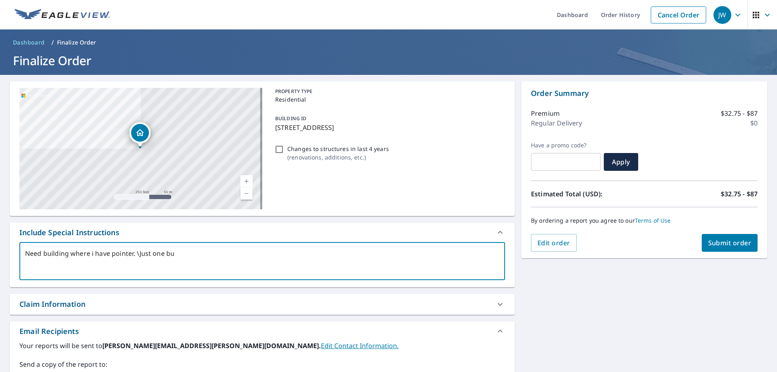
type textarea "x"
type textarea "Need building where i have pointer. \Just one buil"
type textarea "x"
type textarea "Need building where i have pointer. \Just one build"
type textarea "x"
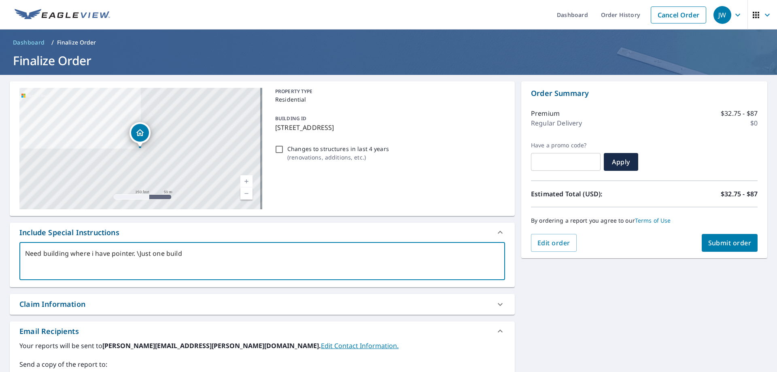
type textarea "Need building where i have pointer. \Just one buildi"
type textarea "x"
type textarea "Need building where i have pointer. \Just one buildin"
type textarea "x"
type textarea "Need building where i have pointer. \Just one building"
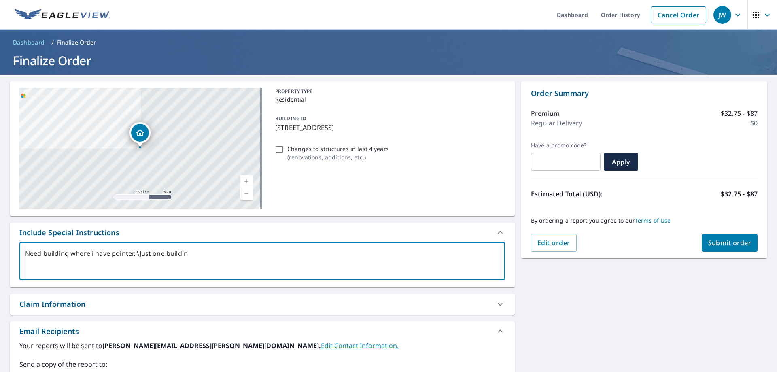
type textarea "x"
type textarea "Need building where i have pointer. \Just one building"
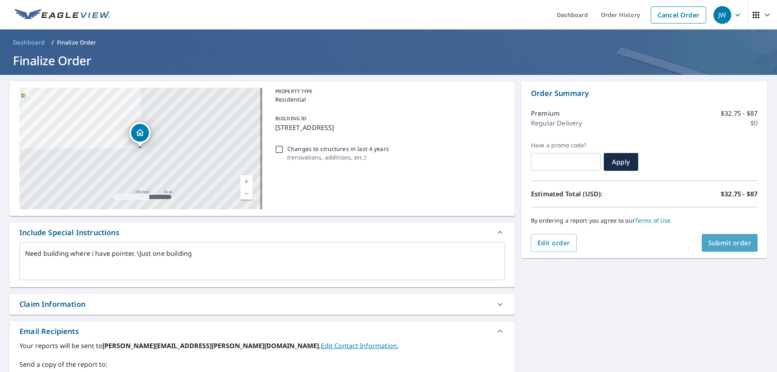
click at [733, 240] on span "Submit order" at bounding box center [730, 242] width 43 height 9
type textarea "x"
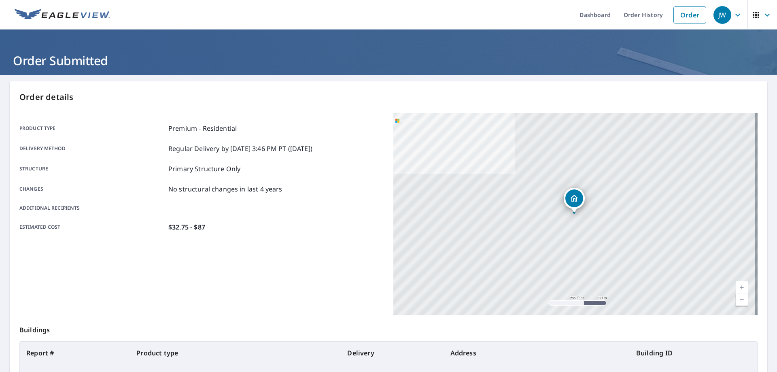
drag, startPoint x: 273, startPoint y: 372, endPoint x: 207, endPoint y: 337, distance: 75.0
click at [207, 337] on p "Buildings" at bounding box center [388, 328] width 739 height 26
